Goal: Participate in discussion: Engage in conversation with other users on a specific topic

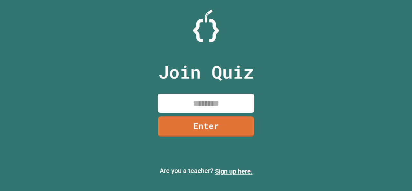
click at [220, 106] on input at bounding box center [206, 103] width 96 height 19
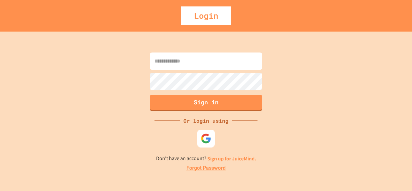
click at [214, 135] on div at bounding box center [206, 138] width 18 height 18
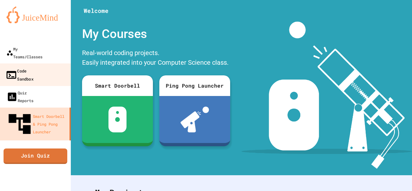
click at [42, 68] on link "Code Sandbox" at bounding box center [35, 74] width 73 height 23
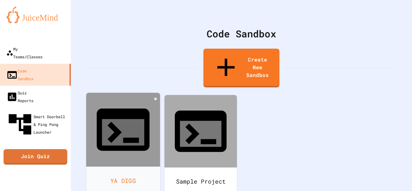
click at [132, 166] on div "YA DIGG" at bounding box center [123, 180] width 74 height 29
click at [107, 110] on div at bounding box center [123, 130] width 74 height 74
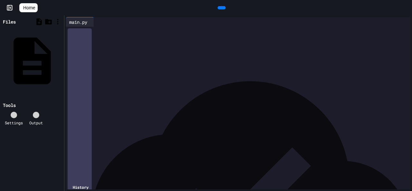
click at [175, 36] on div "**********" at bounding box center [238, 37] width 325 height 6
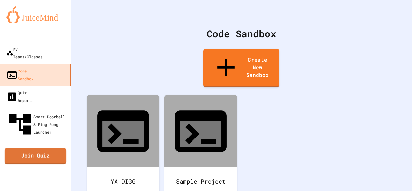
click at [32, 148] on link "Join Quiz" at bounding box center [36, 156] width 62 height 16
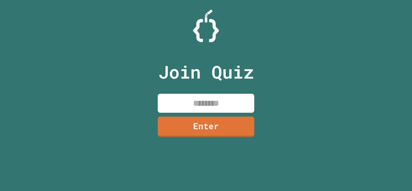
click at [189, 93] on div "Join Quiz Enter" at bounding box center [206, 95] width 108 height 159
click at [200, 110] on input at bounding box center [206, 103] width 96 height 19
type input "********"
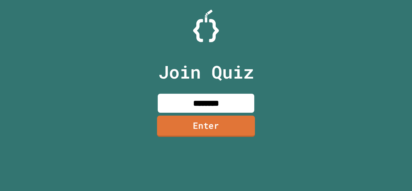
click at [205, 121] on link "Enter" at bounding box center [206, 125] width 98 height 21
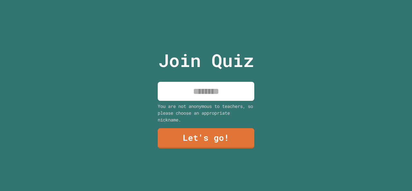
click at [208, 84] on input at bounding box center [206, 91] width 96 height 19
type input "******"
click at [216, 137] on link "Let's go!" at bounding box center [206, 137] width 98 height 21
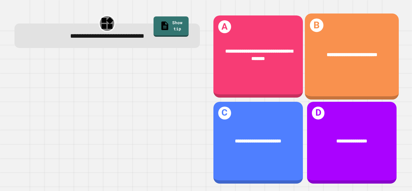
click at [337, 64] on div "**********" at bounding box center [352, 55] width 94 height 28
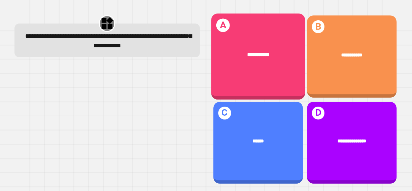
click at [253, 73] on div "**********" at bounding box center [258, 57] width 94 height 86
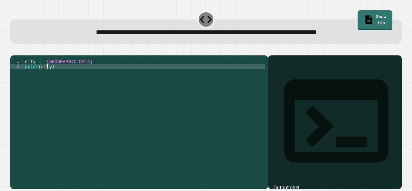
click at [47, 75] on div "city = 'Madrid' print ( city )" at bounding box center [143, 115] width 241 height 113
click at [41, 76] on div "city = 'Madrid' print ( y )" at bounding box center [143, 115] width 241 height 113
type textarea "**********"
click at [14, 50] on icon "button" at bounding box center [14, 50] width 0 height 0
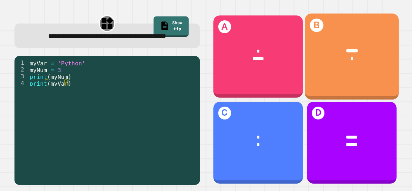
click at [336, 72] on div "B ****** *" at bounding box center [352, 57] width 94 height 86
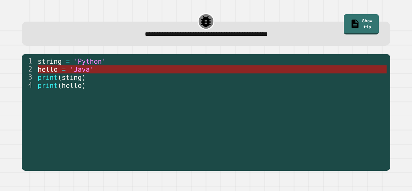
click at [88, 73] on span "'Java'" at bounding box center [82, 69] width 24 height 8
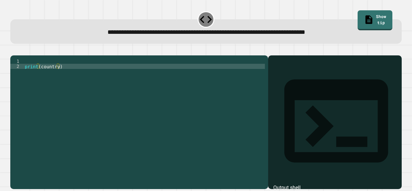
click at [54, 73] on div "print ( country )" at bounding box center [143, 115] width 241 height 113
click at [56, 76] on div "print ( country )" at bounding box center [143, 115] width 241 height 113
type textarea "**********"
click at [14, 50] on icon "button" at bounding box center [14, 50] width 0 height 0
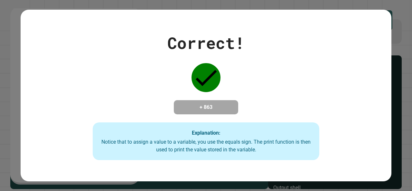
click at [146, 78] on div "Correct! + 863 Explanation: Notice that to assign a value to a variable, you us…" at bounding box center [205, 95] width 323 height 129
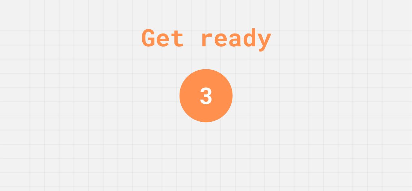
click at [162, 105] on div "Get ready 3" at bounding box center [206, 95] width 412 height 191
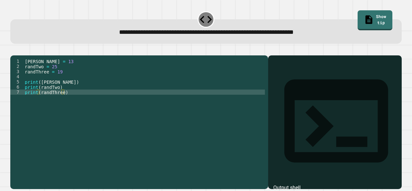
click at [41, 74] on div "[PERSON_NAME] = 13 randTwo = 25 randThree = 19 print ( [PERSON_NAME] ) print ( …" at bounding box center [143, 115] width 241 height 113
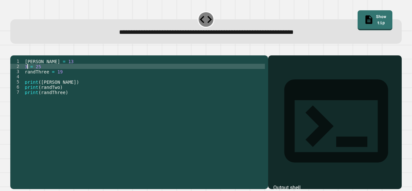
scroll to position [0, 0]
click at [20, 56] on icon "button" at bounding box center [18, 54] width 4 height 5
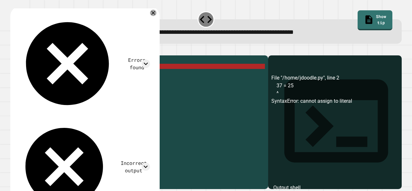
click at [30, 75] on div "[PERSON_NAME] = 13 37 = 25 randThree = 19 print ( [PERSON_NAME] ) print ( randT…" at bounding box center [143, 115] width 241 height 113
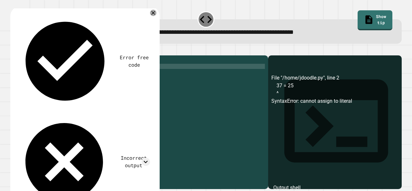
scroll to position [0, 1]
click at [57, 77] on div "[PERSON_NAME] = 13 randTwo = 25 randThree = 19 print ( [PERSON_NAME] ) print ( …" at bounding box center [143, 115] width 241 height 113
type textarea "**********"
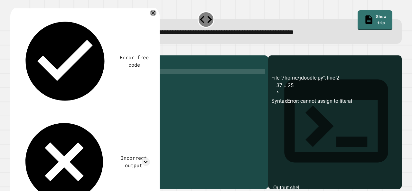
scroll to position [0, 0]
type textarea "**********"
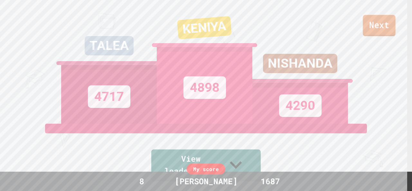
click at [372, 25] on link "Next" at bounding box center [379, 25] width 33 height 21
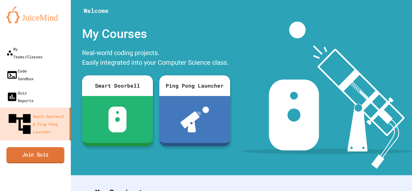
click at [29, 147] on link "Join Quiz" at bounding box center [35, 155] width 58 height 16
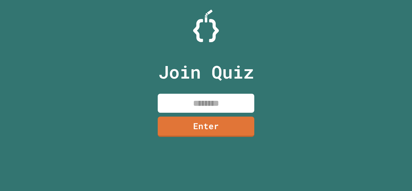
click at [169, 110] on input at bounding box center [206, 103] width 96 height 19
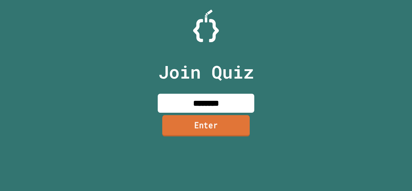
type input "********"
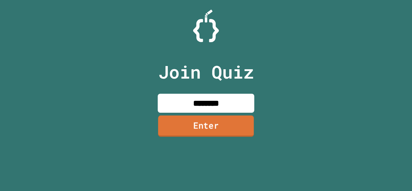
click at [186, 122] on link "Enter" at bounding box center [206, 125] width 96 height 21
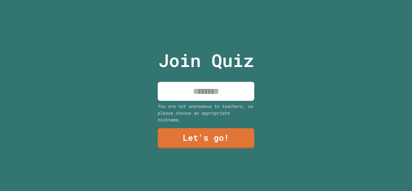
click at [184, 87] on input at bounding box center [206, 91] width 96 height 19
type input "******"
click at [202, 135] on link "Let's go!" at bounding box center [205, 137] width 95 height 21
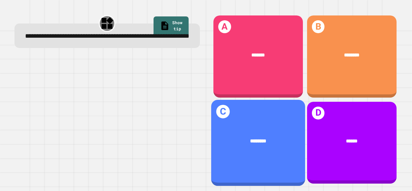
click at [245, 143] on div "********" at bounding box center [258, 141] width 94 height 28
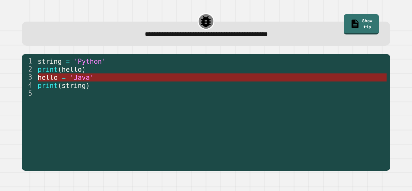
click at [77, 78] on span "'Java'" at bounding box center [82, 77] width 24 height 8
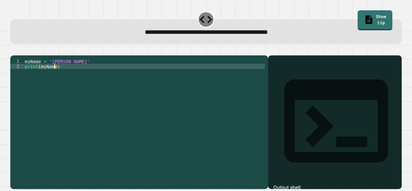
click at [53, 75] on div "myName = '[PERSON_NAME]' print ( myName )" at bounding box center [143, 115] width 241 height 113
click at [14, 50] on icon "button" at bounding box center [14, 50] width 0 height 0
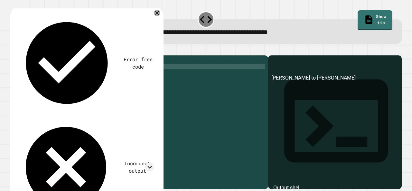
click at [75, 75] on div "myName = '[PERSON_NAME]' print ( "[PERSON_NAME] to [PERSON_NAME]" )" at bounding box center [143, 115] width 241 height 113
click at [55, 77] on div "myName = '[PERSON_NAME]' print ( ")" at bounding box center [143, 115] width 241 height 113
type textarea "**********"
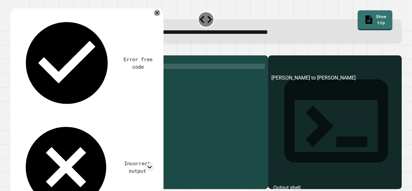
click at [14, 50] on icon "button" at bounding box center [14, 50] width 0 height 0
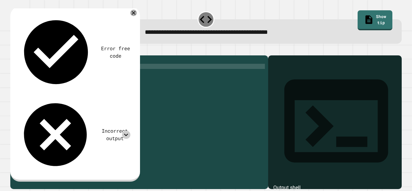
click at [127, 131] on icon at bounding box center [126, 135] width 8 height 8
click at [14, 50] on icon "button" at bounding box center [14, 50] width 0 height 0
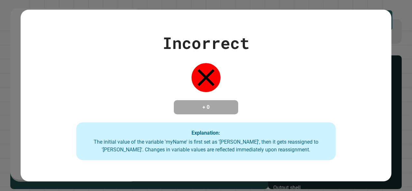
click at [17, 55] on div "Incorrect + 0 Explanation: The initial value of the variable 'myName' is first …" at bounding box center [206, 95] width 412 height 191
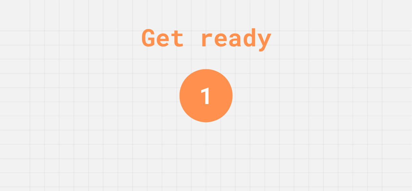
click at [78, 40] on div "Get ready 1" at bounding box center [206, 95] width 412 height 191
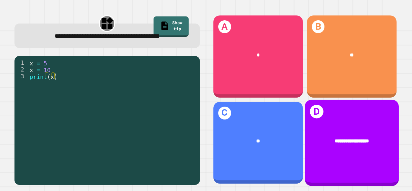
click at [340, 117] on div "**********" at bounding box center [352, 142] width 94 height 86
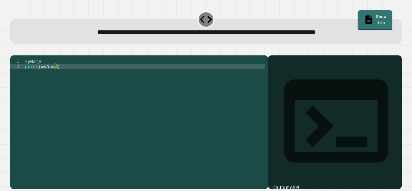
click at [55, 75] on div "myName = print ( myName )" at bounding box center [143, 115] width 241 height 113
click at [64, 76] on div "myName = print ( myName )" at bounding box center [143, 115] width 241 height 113
type textarea "**********"
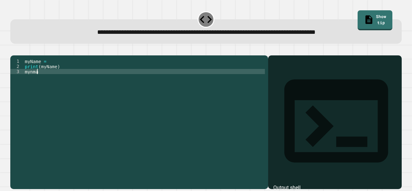
scroll to position [0, 1]
click at [24, 78] on div "myName = print ( myName ) mynmae" at bounding box center [143, 115] width 241 height 113
click at [51, 83] on div "myName = print ( myName ) 'mynmae" at bounding box center [143, 115] width 241 height 113
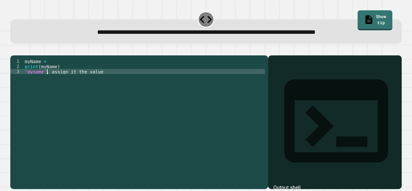
click at [48, 82] on div "myName = print ( myName ) 'myname' , assign it the value" at bounding box center [143, 115] width 241 height 113
click at [47, 81] on div "myName = print ( myName ) 'myname' assign it the value" at bounding box center [143, 115] width 241 height 113
click at [105, 82] on div "myName = print ( myName ) 'myname' , assign it the value" at bounding box center [143, 115] width 241 height 113
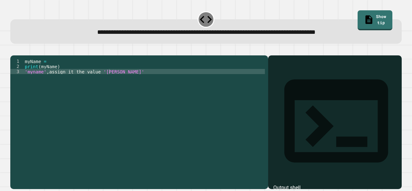
click at [14, 50] on icon "button" at bounding box center [14, 50] width 0 height 0
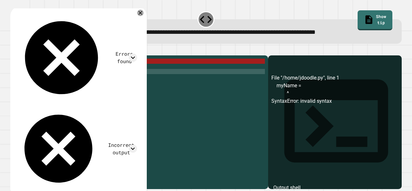
click at [116, 80] on div "myName = print ( myName ) 'myname' , assign it the value '[PERSON_NAME]'" at bounding box center [143, 115] width 241 height 113
drag, startPoint x: 116, startPoint y: 80, endPoint x: 80, endPoint y: 83, distance: 36.8
click at [80, 83] on div "myName = print ( myName ) 'myname' , assign it the value '[PERSON_NAME]'" at bounding box center [143, 115] width 241 height 113
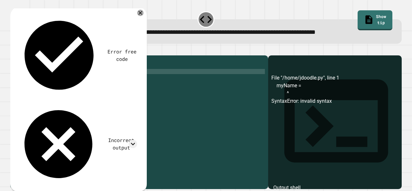
scroll to position [0, 0]
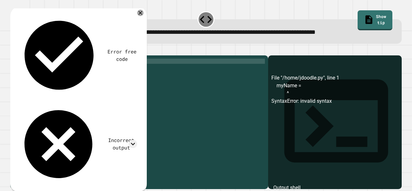
click at [62, 70] on div "myName = print ( myName ) '" at bounding box center [143, 115] width 241 height 113
click at [143, 14] on icon at bounding box center [140, 13] width 7 height 7
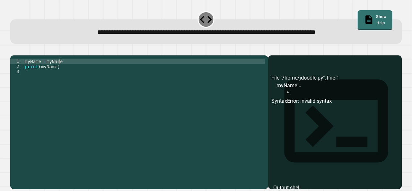
click at [80, 69] on div "myName = myName print ( myName ) '" at bounding box center [143, 115] width 241 height 113
click at [14, 50] on button "button" at bounding box center [14, 50] width 0 height 0
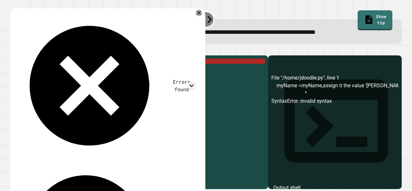
click at [131, 68] on div "myName = myName , assign it the value '[PERSON_NAME]' print ( myName ) '" at bounding box center [143, 115] width 241 height 113
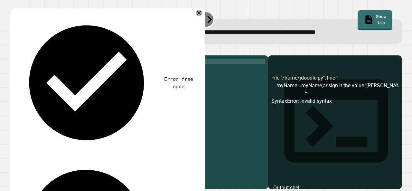
type textarea "**********"
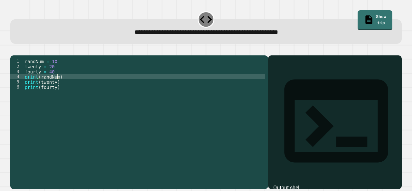
click at [57, 84] on div "randNum = 10 twenty = 20 fourty = 40 print ( randNum ) print ( twenty ) print (…" at bounding box center [143, 115] width 241 height 113
click at [14, 50] on icon "button" at bounding box center [14, 50] width 0 height 0
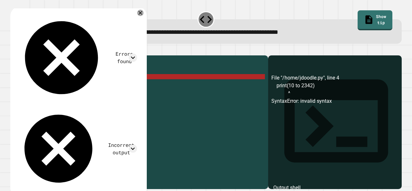
click at [64, 85] on div "randNum = 10 twenty = 20 fourty = 40 print ( 10 to 2342 ) print ( twenty ) prin…" at bounding box center [143, 115] width 241 height 113
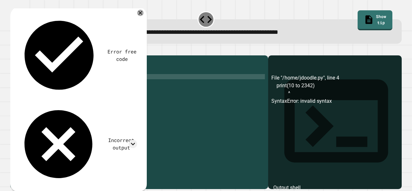
scroll to position [0, 1]
click at [57, 91] on div "randNum = 10 twenty = 20 fourty = 40 print ( 10 ) print ( twenty ) print ( four…" at bounding box center [143, 115] width 241 height 113
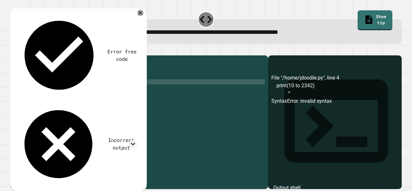
click at [57, 92] on div "randNum = 10 twenty = 20 fourty = 40 print ( 10 ) print ( twenty ) print ( four…" at bounding box center [143, 115] width 241 height 113
click at [54, 91] on div "randNum = 10 twenty = 20 fourty = 40 print ( 10 ) print ( twenty ) print ( four…" at bounding box center [143, 115] width 241 height 113
click at [53, 96] on div "randNum = 10 twenty = 20 fourty = 40 print ( 10 ) print ( 23 ) print ( fourty )" at bounding box center [143, 115] width 241 height 113
type textarea "*********"
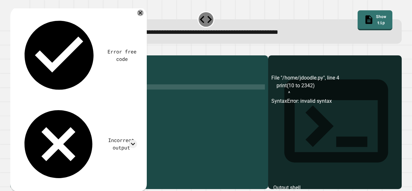
click at [14, 50] on button "button" at bounding box center [14, 50] width 0 height 0
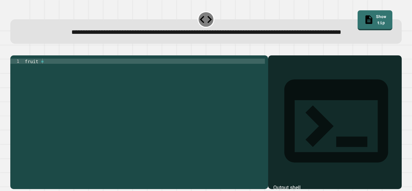
click at [49, 79] on div "fruit =" at bounding box center [143, 110] width 241 height 103
type textarea "*******"
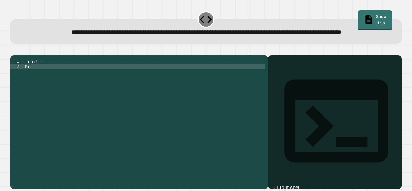
scroll to position [0, 0]
type textarea "*"
click at [14, 50] on button "button" at bounding box center [14, 50] width 0 height 0
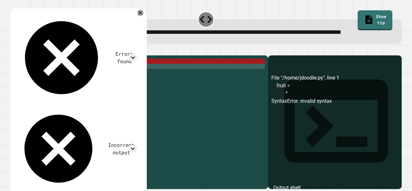
scroll to position [0, 0]
drag, startPoint x: 64, startPoint y: 86, endPoint x: 58, endPoint y: 85, distance: 5.8
click at [58, 85] on div "fruit = print = 'apple'" at bounding box center [143, 110] width 241 height 103
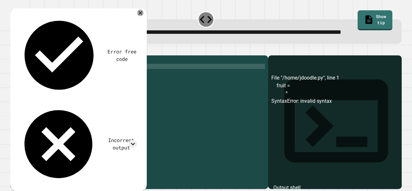
click at [44, 83] on div "fruit = print =" at bounding box center [143, 110] width 241 height 103
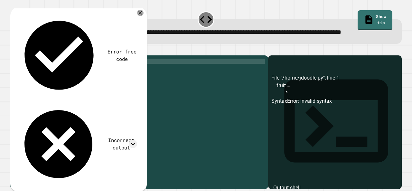
click at [46, 82] on div "fruit = print =" at bounding box center [143, 110] width 241 height 103
type textarea "*"
click at [14, 50] on button "button" at bounding box center [14, 50] width 0 height 0
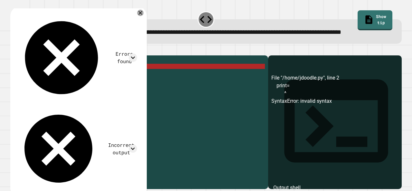
scroll to position [0, 1]
click at [55, 87] on div "print = fruit = 'apple' print =" at bounding box center [143, 110] width 241 height 103
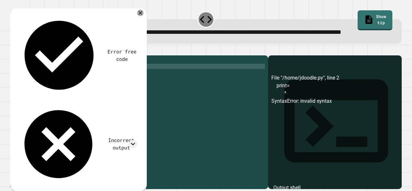
scroll to position [0, 0]
type textarea "*"
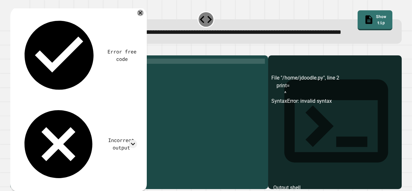
click at [83, 84] on div "print = fruit = 'apple'" at bounding box center [143, 110] width 241 height 103
click at [34, 79] on div "print = fruit = 'apple'" at bounding box center [143, 110] width 241 height 103
click at [25, 79] on div "t = fruit = 'apple'" at bounding box center [143, 110] width 241 height 103
click at [28, 80] on div "t = fruit = 'apple'" at bounding box center [143, 110] width 241 height 103
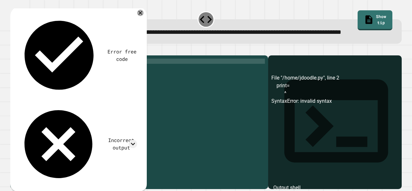
click at [26, 79] on div "= fruit = 'apple'" at bounding box center [143, 110] width 241 height 103
type textarea "**********"
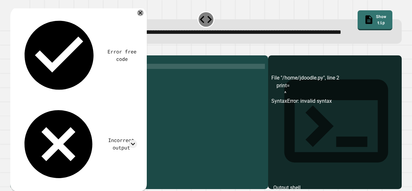
scroll to position [0, 2]
type textarea "**********"
click at [14, 50] on icon "button" at bounding box center [14, 50] width 0 height 0
